Goal: Information Seeking & Learning: Learn about a topic

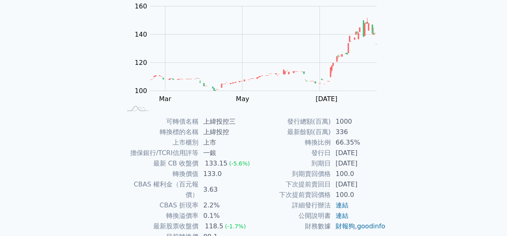
scroll to position [86, 0]
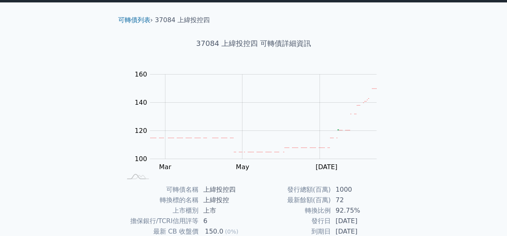
scroll to position [12, 0]
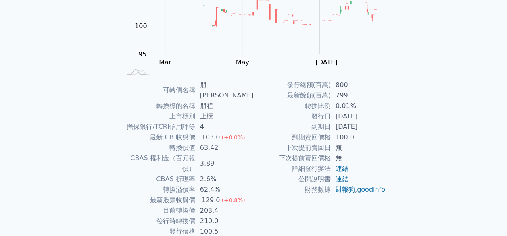
scroll to position [126, 0]
